Goal: Communication & Community: Answer question/provide support

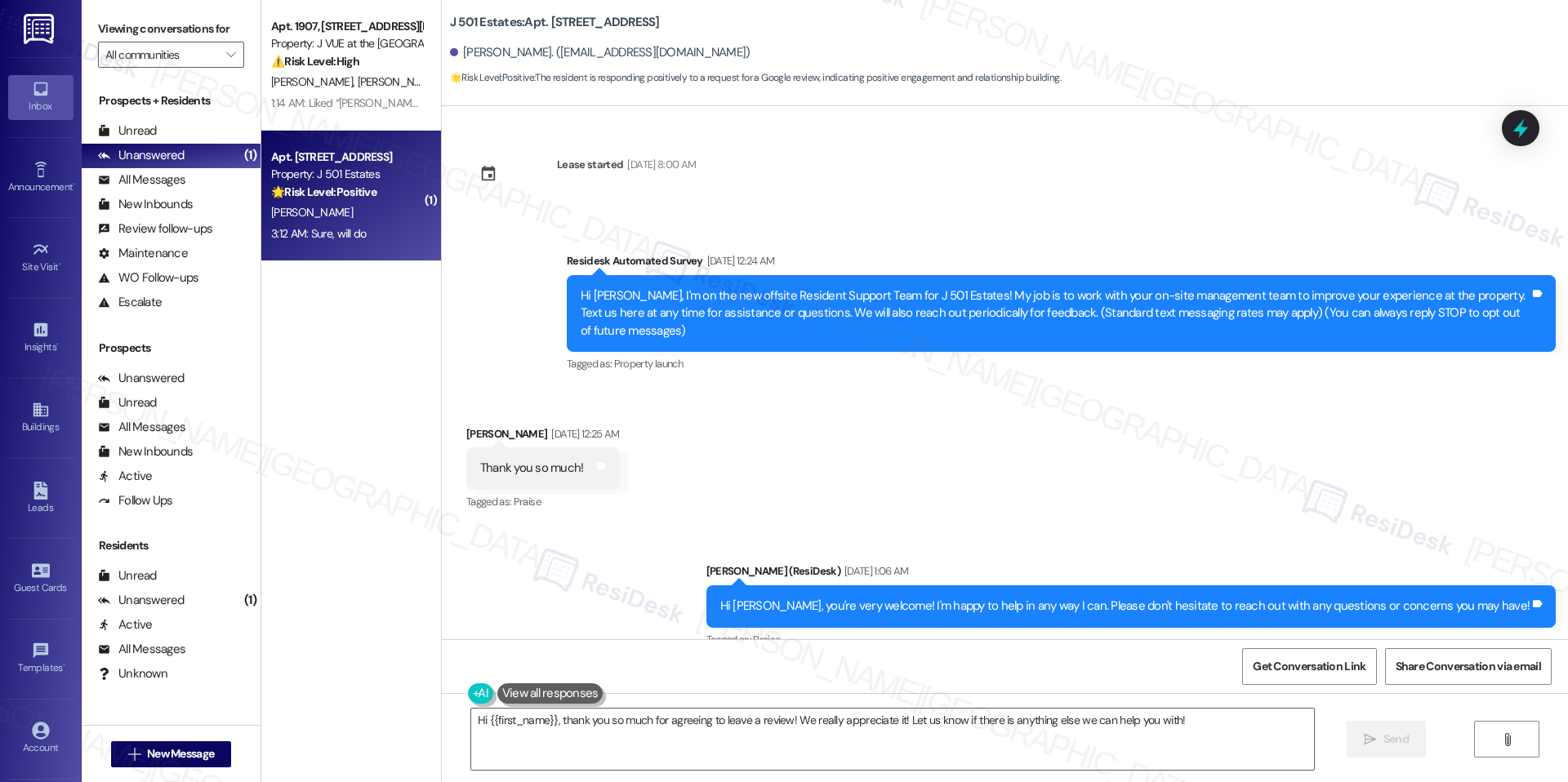
scroll to position [3978, 0]
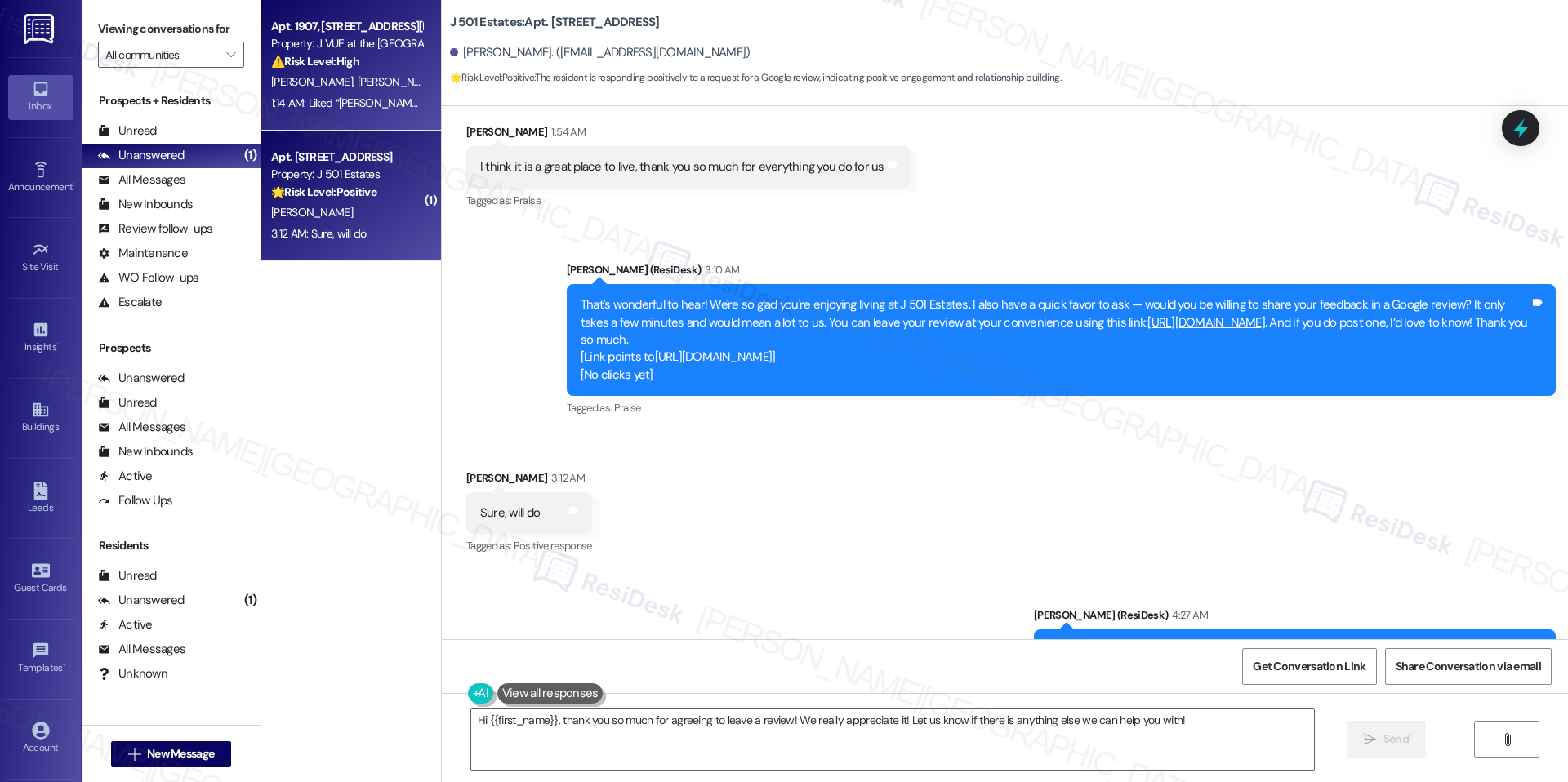
click at [357, 76] on span "[PERSON_NAME]" at bounding box center [400, 81] width 86 height 15
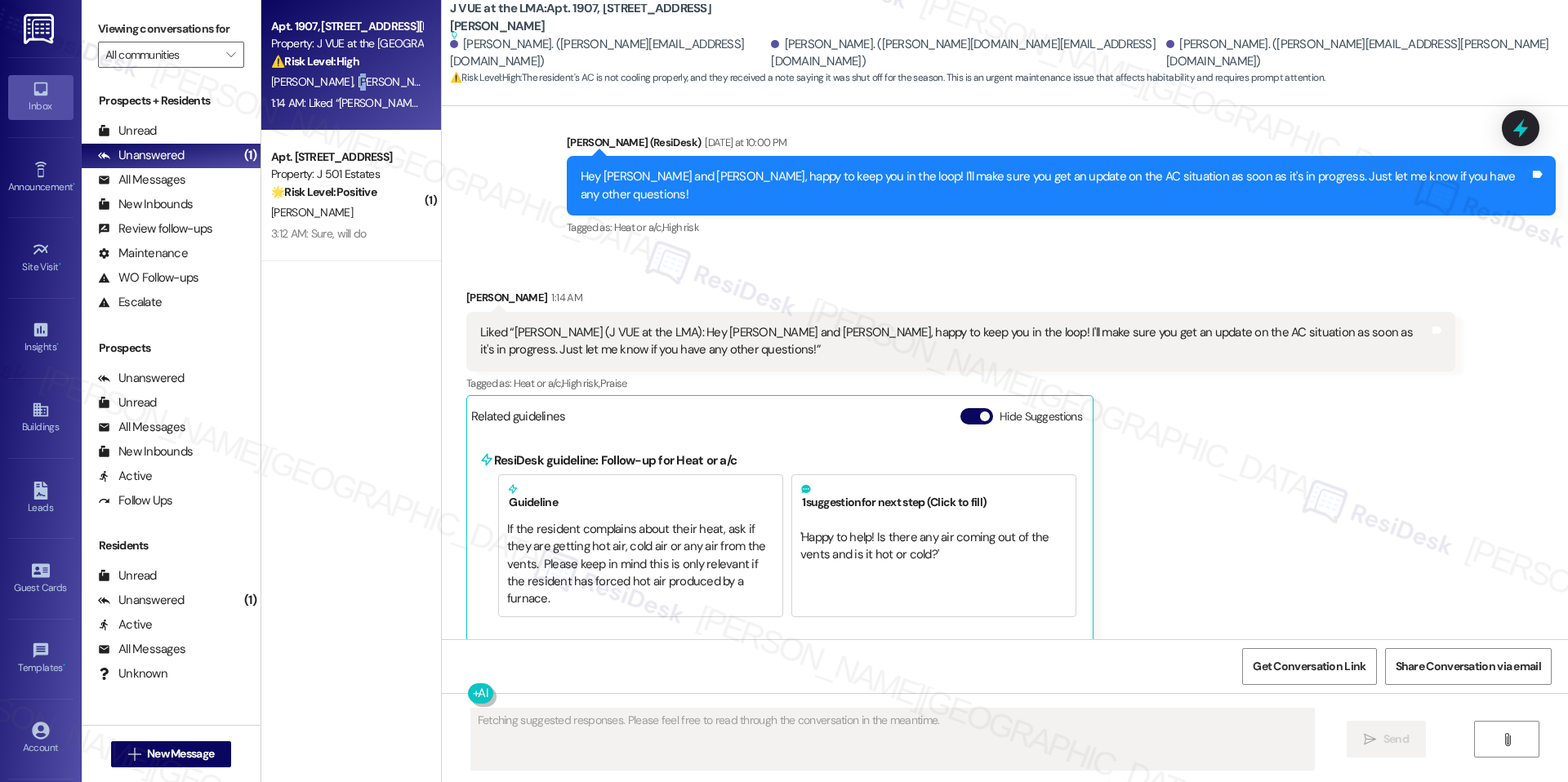
scroll to position [1833, 0]
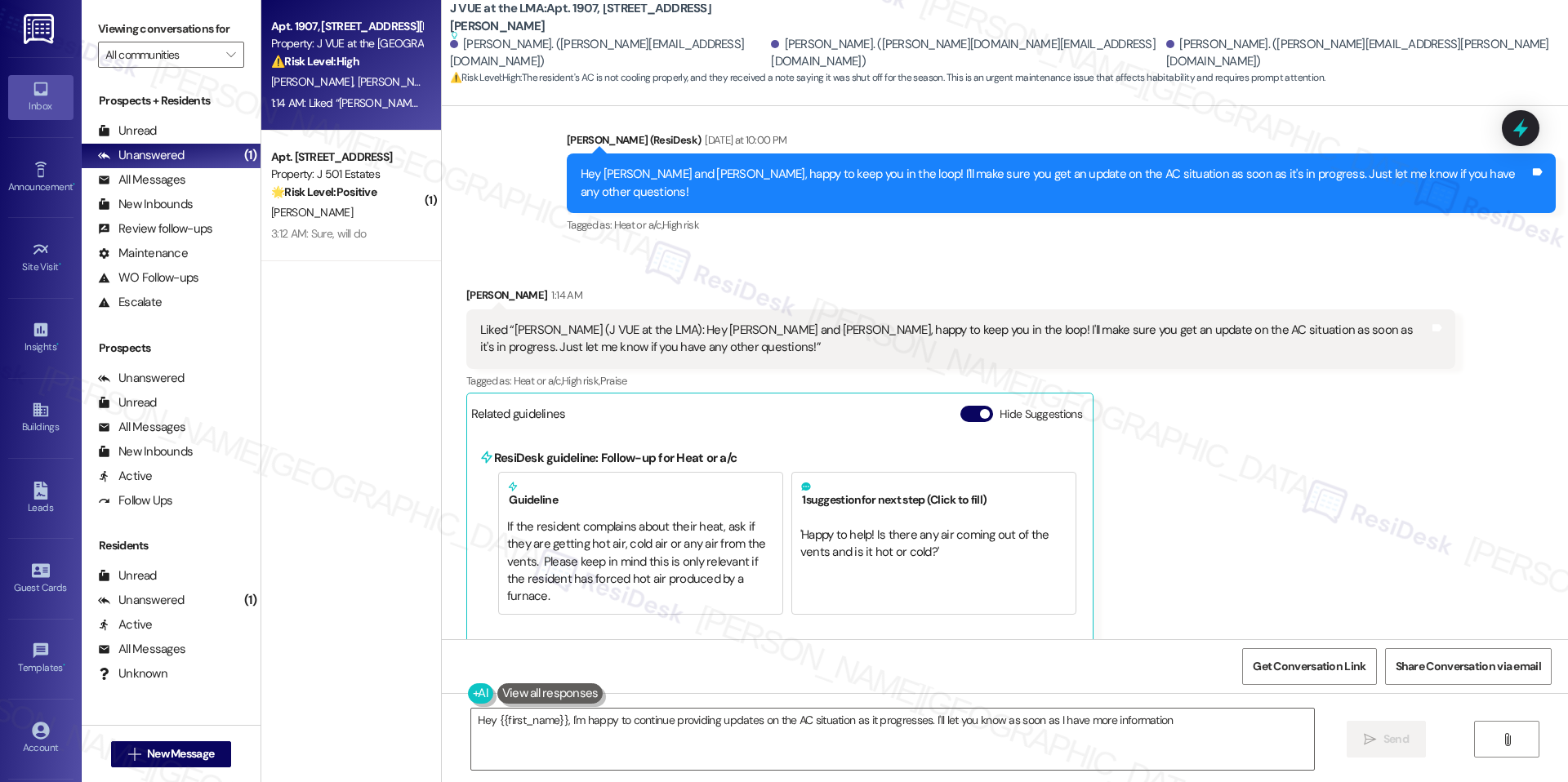
type textarea "Hey {{first_name}}, I'm happy to continue providing updates on the AC situation…"
